Goal: Information Seeking & Learning: Learn about a topic

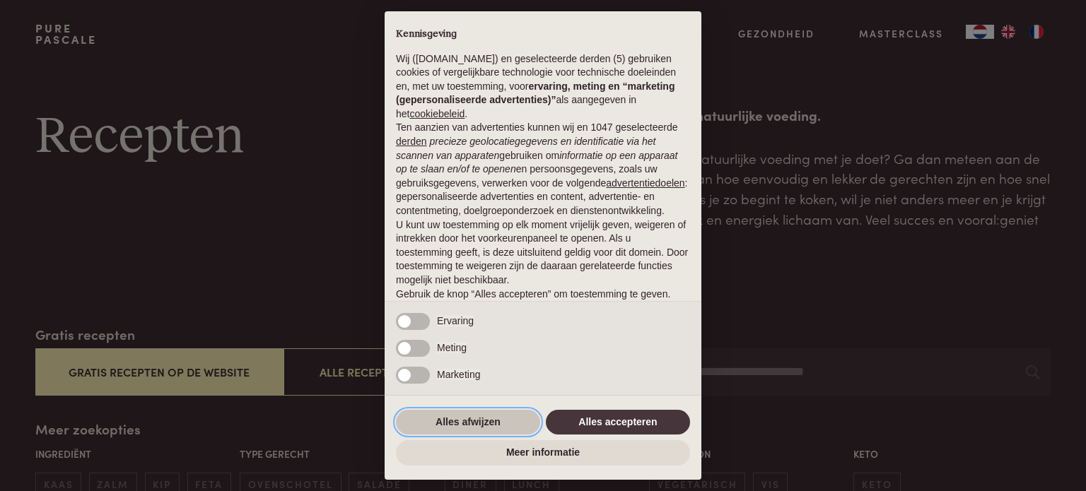
click at [471, 425] on button "Alles afwijzen" at bounding box center [468, 422] width 144 height 25
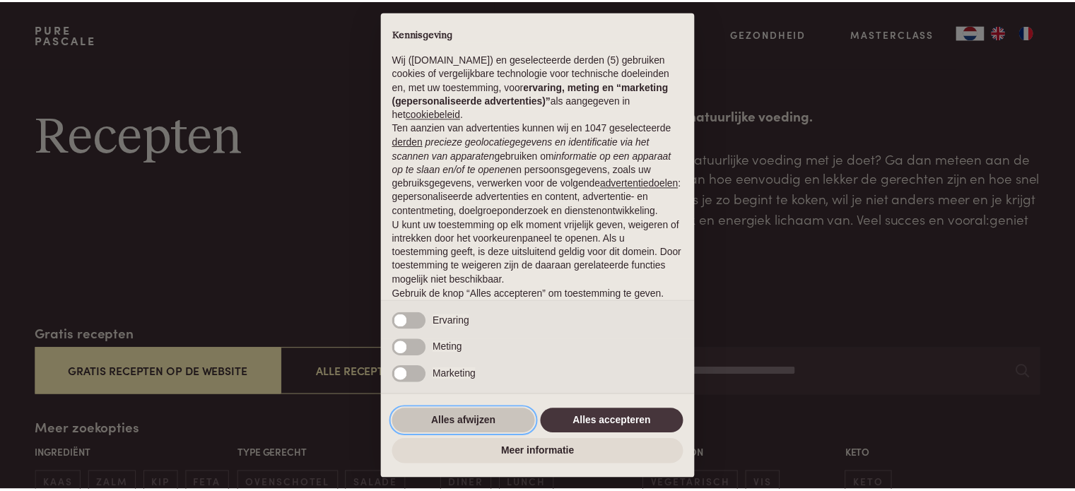
scroll to position [76, 0]
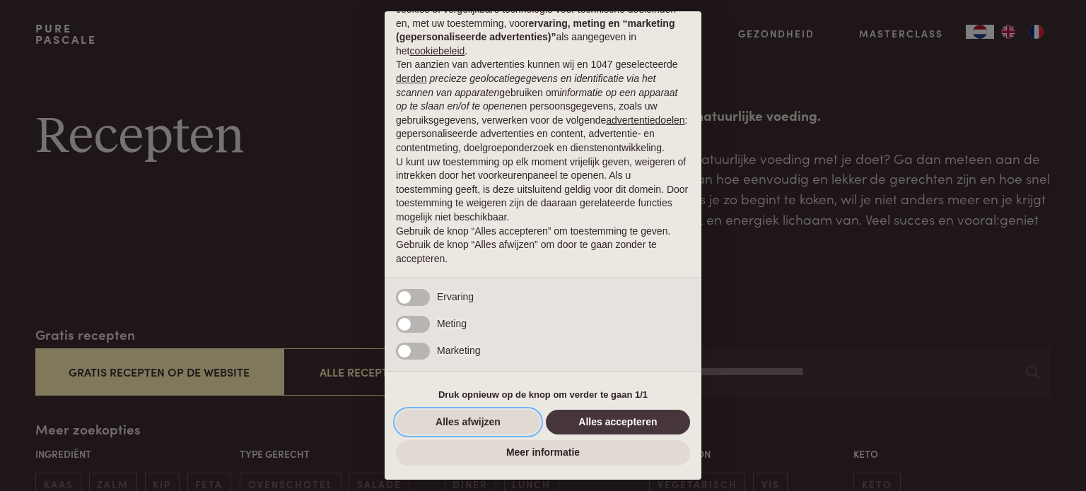
click at [471, 425] on button "Alles afwijzen" at bounding box center [468, 422] width 144 height 25
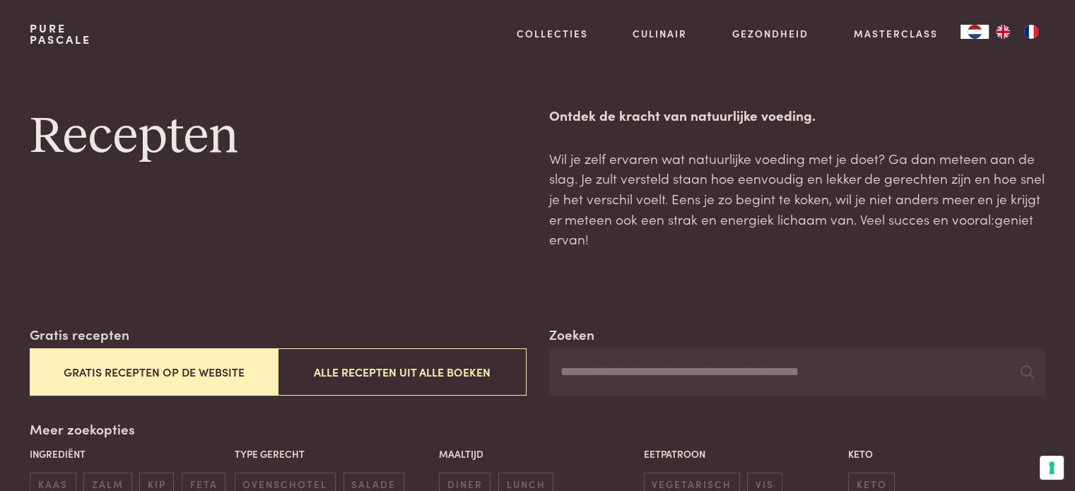
click at [195, 368] on button "Gratis recepten op de website" at bounding box center [154, 371] width 248 height 47
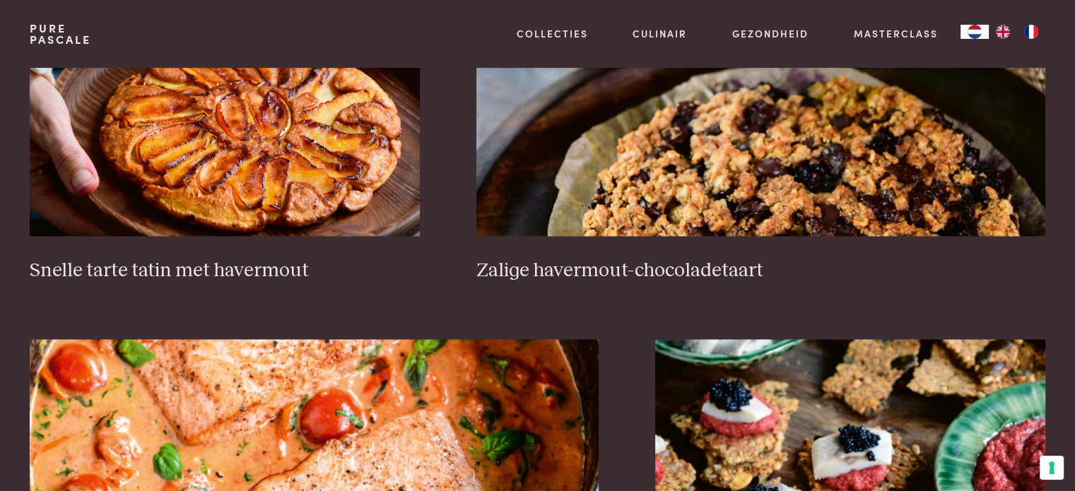
scroll to position [2233, 0]
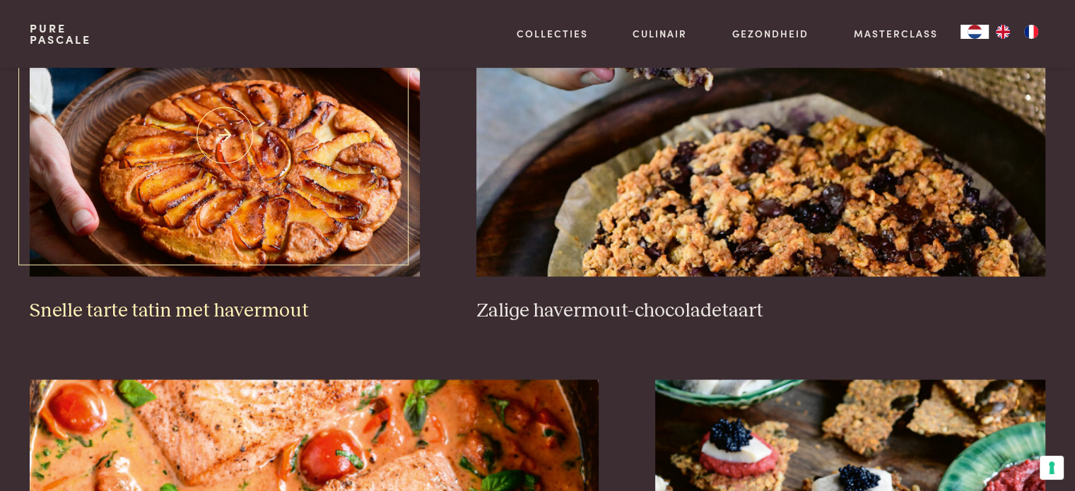
click at [271, 304] on h3 "Snelle tarte tatin met havermout" at bounding box center [225, 311] width 390 height 25
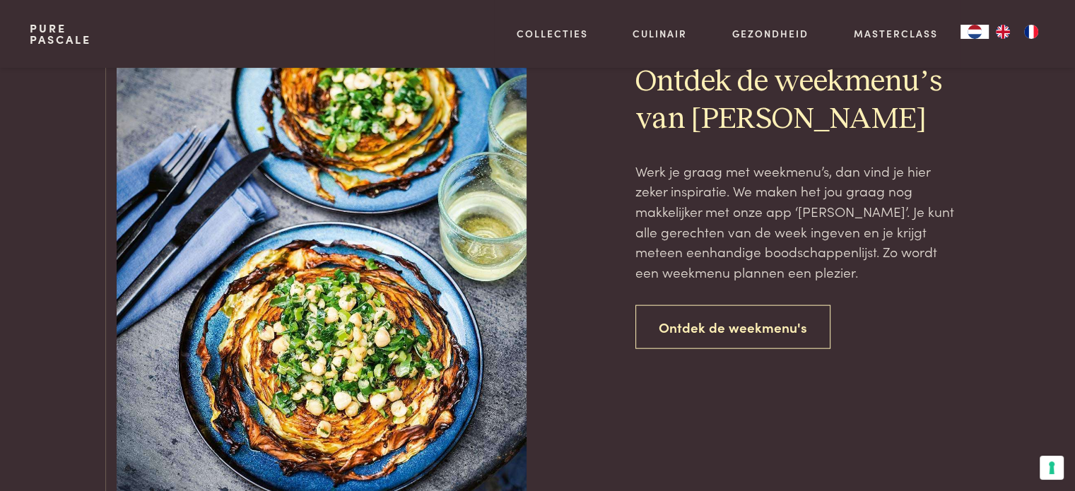
scroll to position [3223, 0]
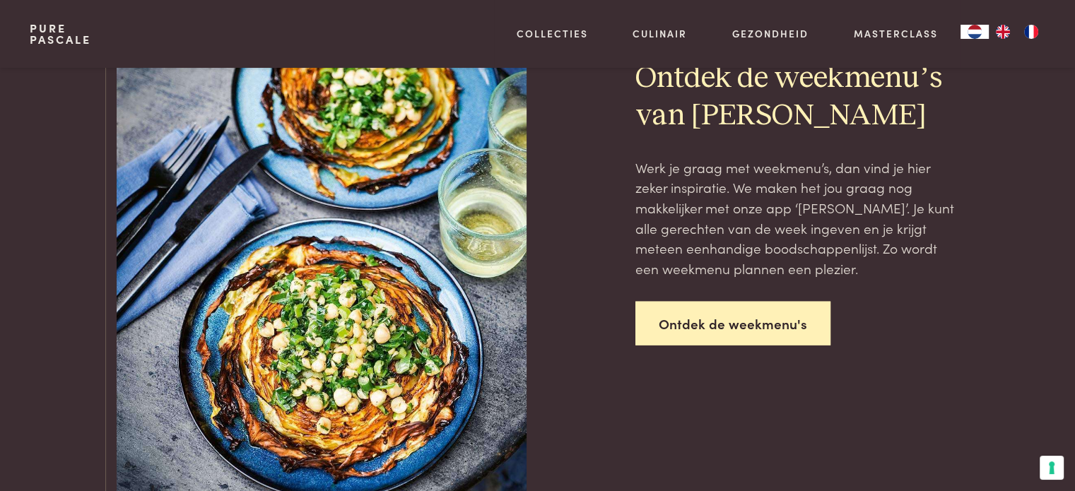
click at [673, 322] on link "Ontdek de weekmenu's" at bounding box center [732, 324] width 195 height 45
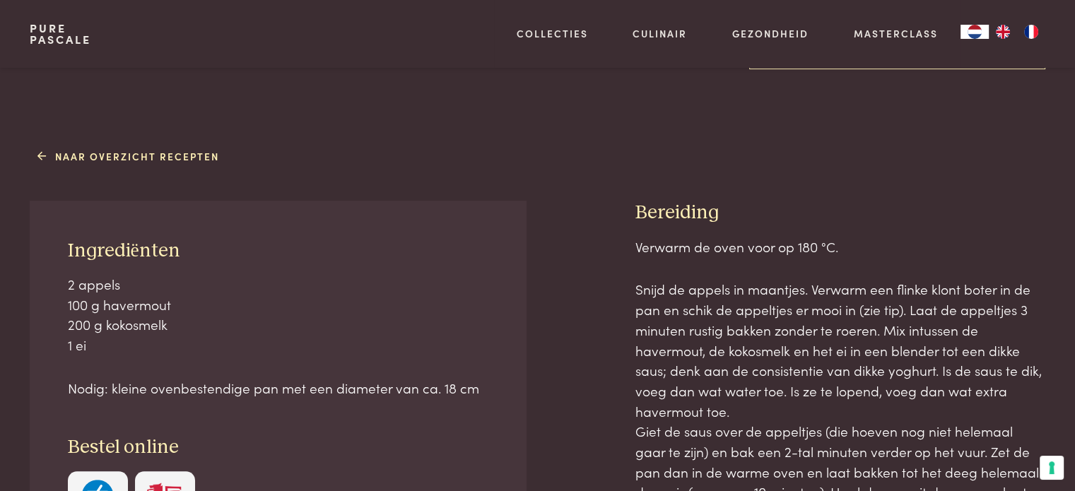
scroll to position [495, 0]
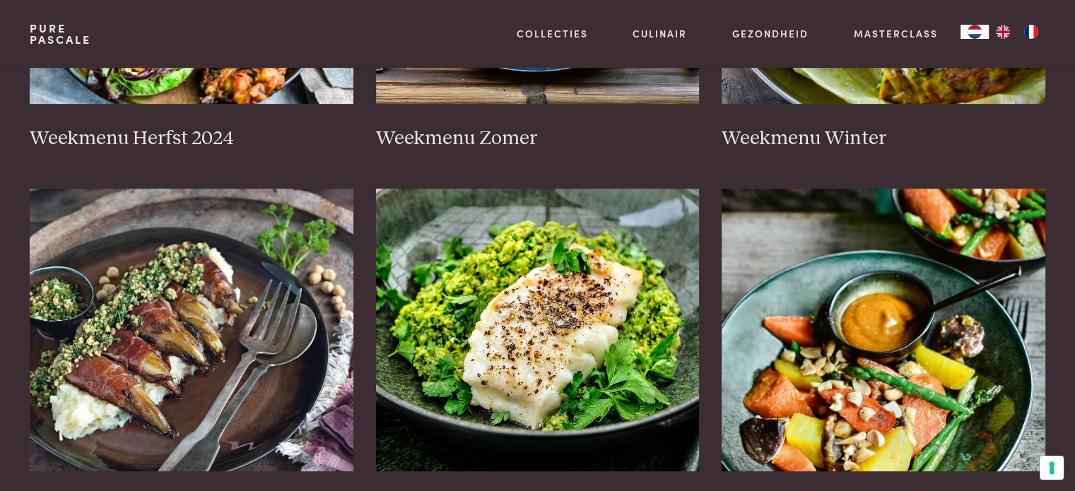
scroll to position [424, 0]
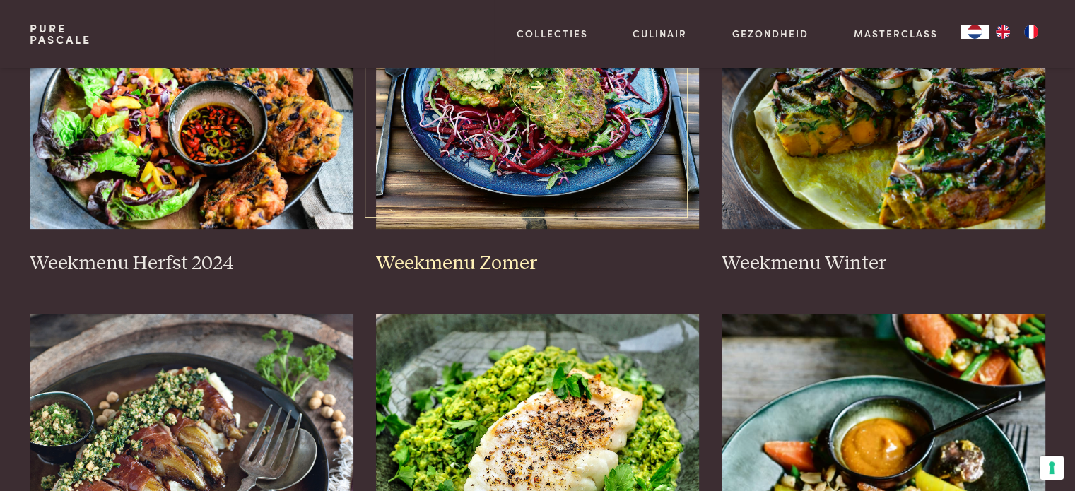
click at [522, 197] on img at bounding box center [538, 87] width 324 height 283
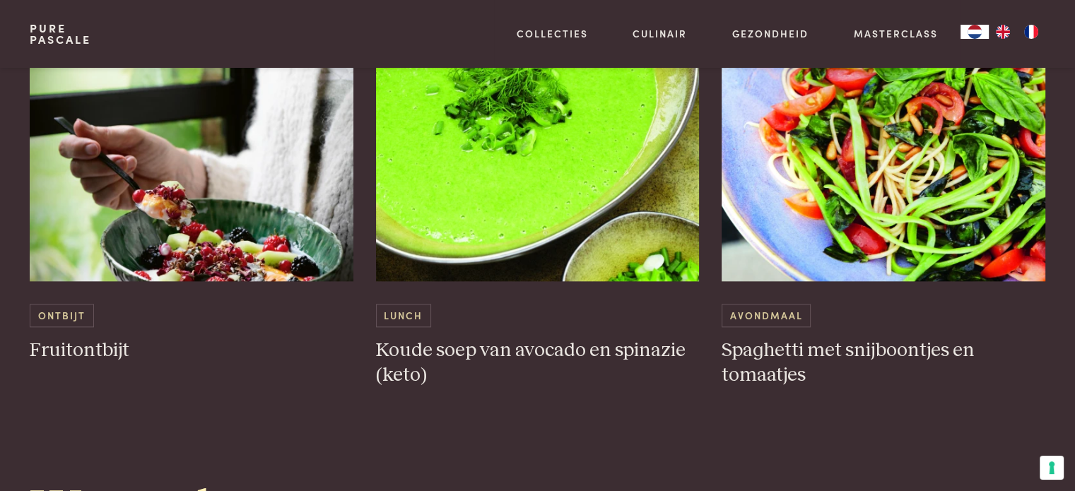
scroll to position [1555, 0]
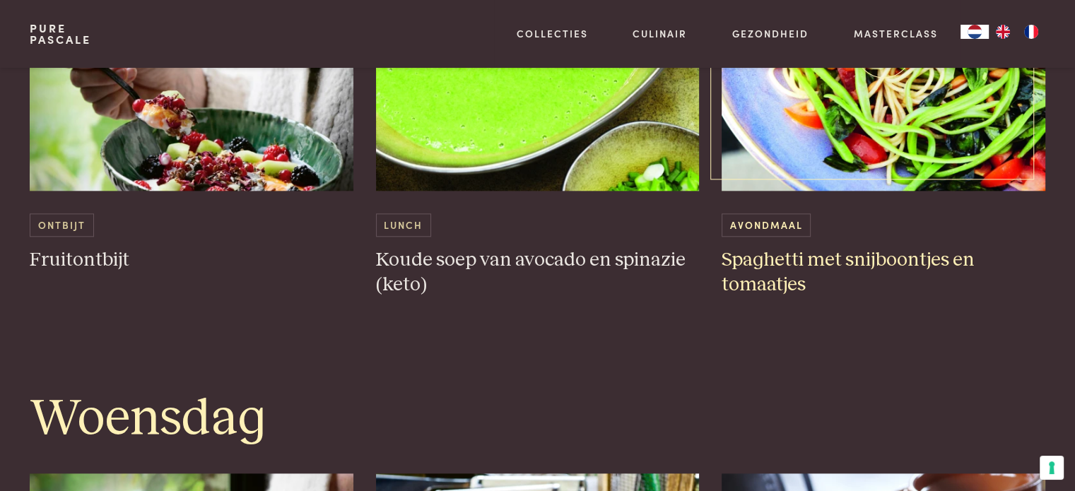
click at [829, 257] on h3 "Spaghetti met snijboontjes en tomaatjes" at bounding box center [884, 272] width 324 height 49
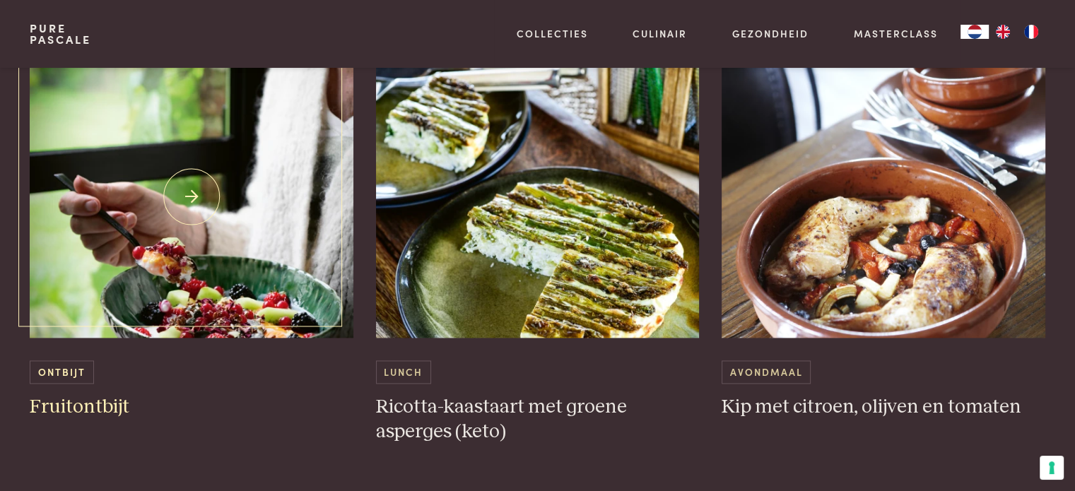
scroll to position [1979, 0]
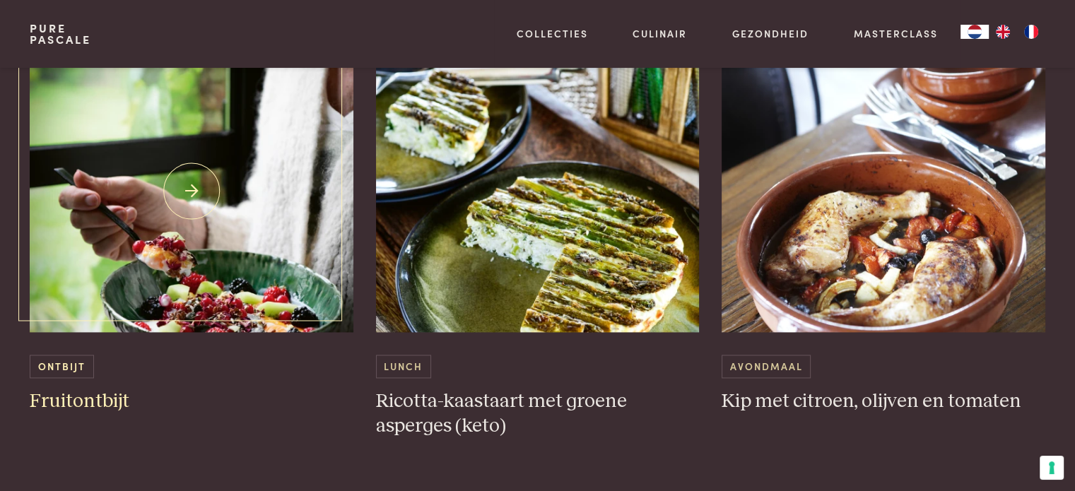
click at [281, 309] on img at bounding box center [192, 190] width 324 height 283
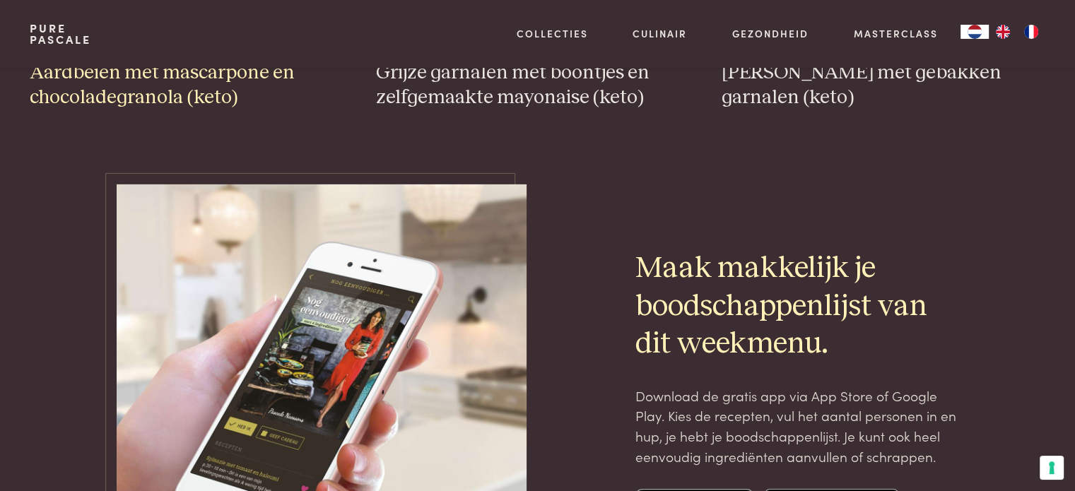
scroll to position [4665, 0]
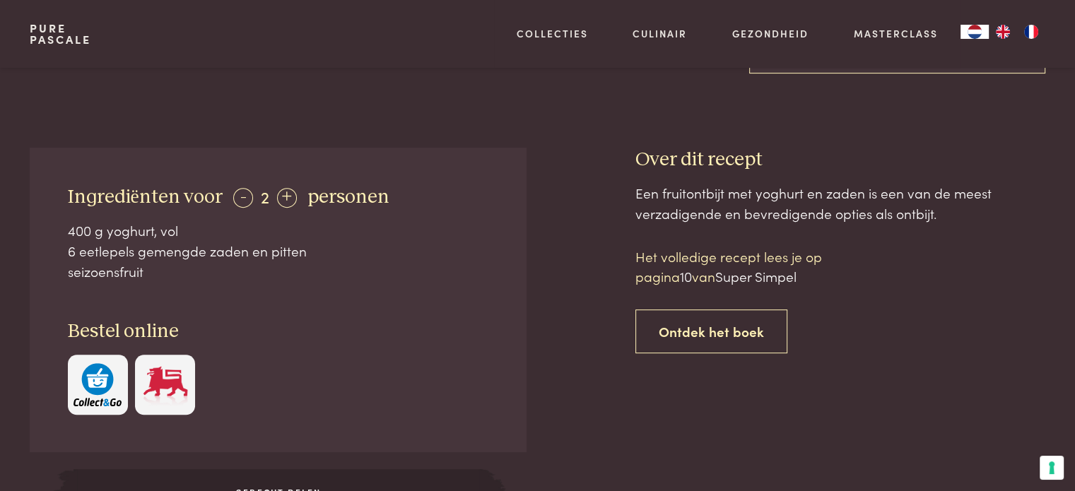
scroll to position [495, 0]
